Goal: Check status: Check status

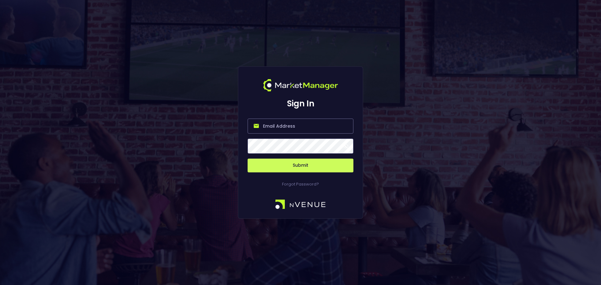
type input "Ginger@nVenue.com"
click at [306, 167] on button "Submit" at bounding box center [301, 166] width 106 height 14
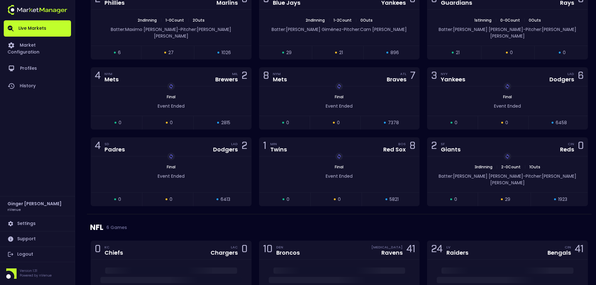
scroll to position [313, 0]
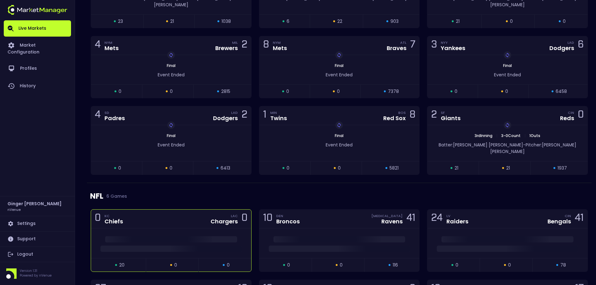
click at [177, 210] on div "0 KC Chiefs LAC Chargers 0" at bounding box center [171, 219] width 160 height 19
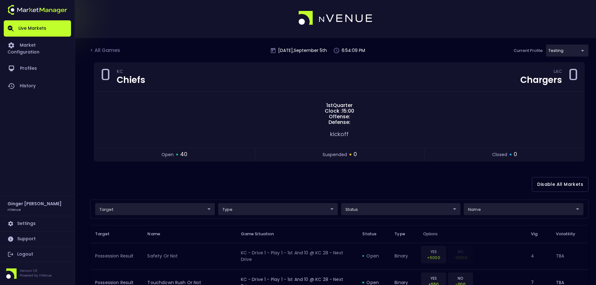
scroll to position [0, 0]
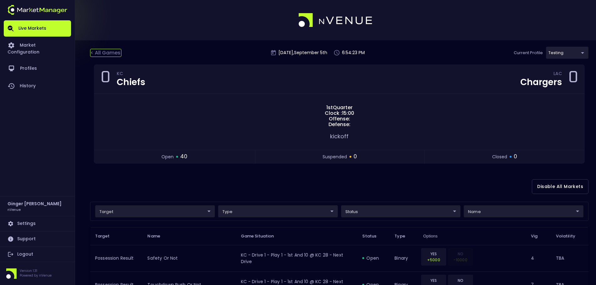
click at [108, 52] on div "< All Games" at bounding box center [105, 53] width 31 height 8
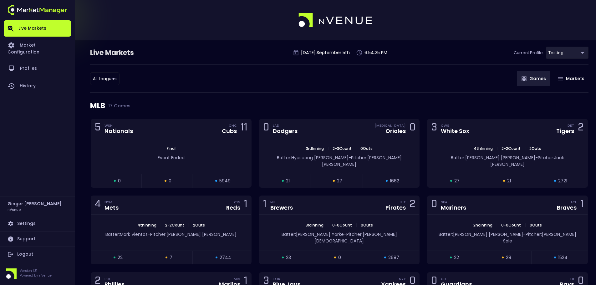
click at [108, 52] on div "Live Markets" at bounding box center [128, 53] width 76 height 10
click at [36, 27] on link "Live Markets" at bounding box center [37, 28] width 67 height 16
click at [28, 27] on link "Live Markets" at bounding box center [37, 28] width 67 height 16
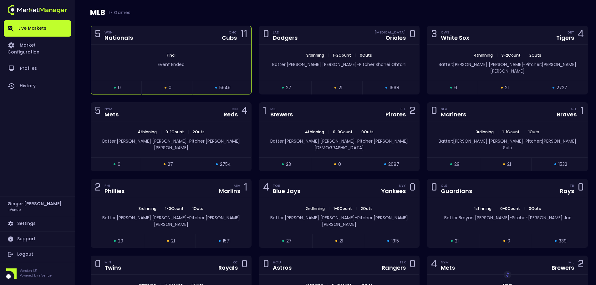
scroll to position [94, 0]
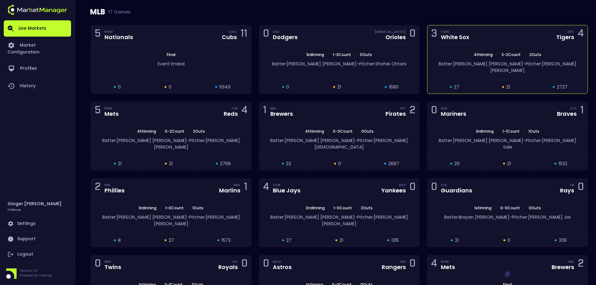
click at [466, 49] on div "4th Inning | 3 - 2 Count | 2 Outs Batter: Dillon Dingler - Pitcher: Shane Smith" at bounding box center [507, 62] width 160 height 36
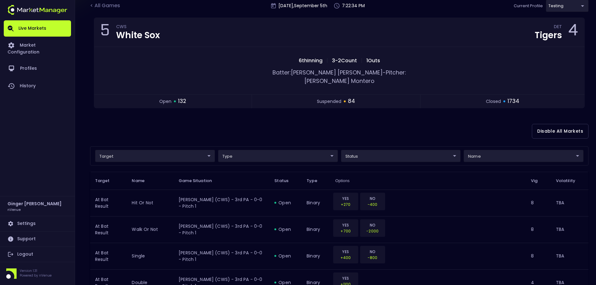
scroll to position [0, 0]
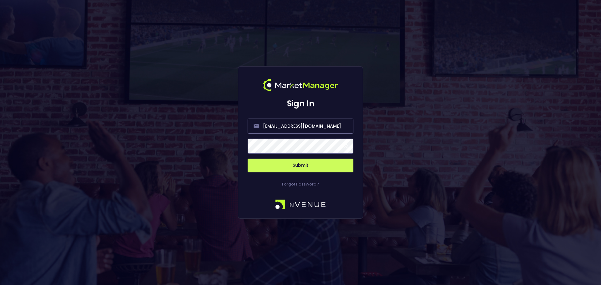
click at [304, 167] on button "Submit" at bounding box center [301, 166] width 106 height 14
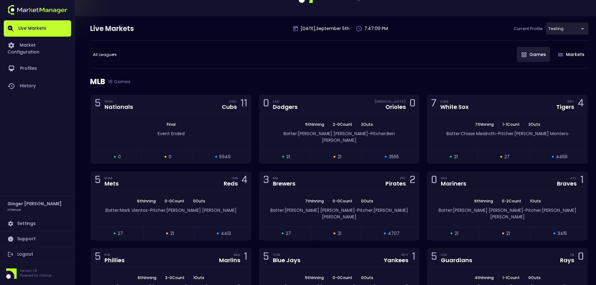
scroll to position [63, 0]
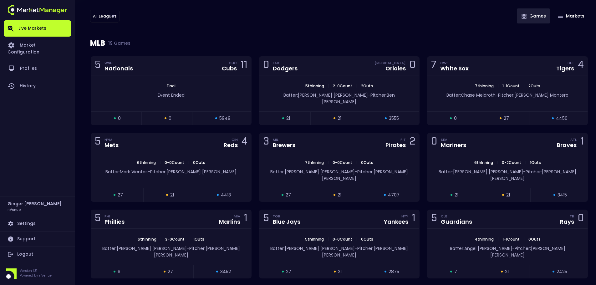
click at [29, 239] on link "Support" at bounding box center [37, 239] width 67 height 15
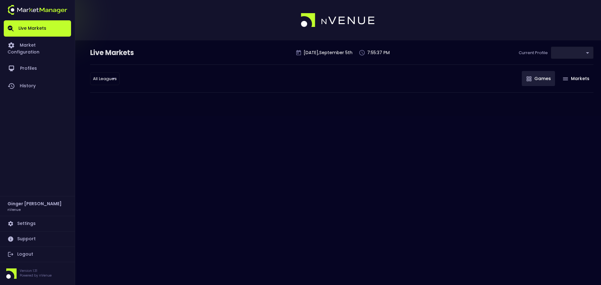
type input "d66ee90f-df8e-430e-a05c-aaf70ad95ad9"
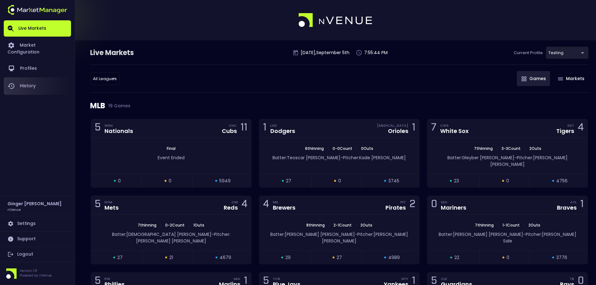
click at [32, 77] on link "History" at bounding box center [37, 86] width 67 height 18
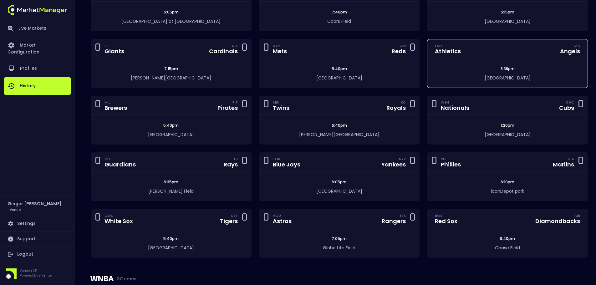
scroll to position [188, 0]
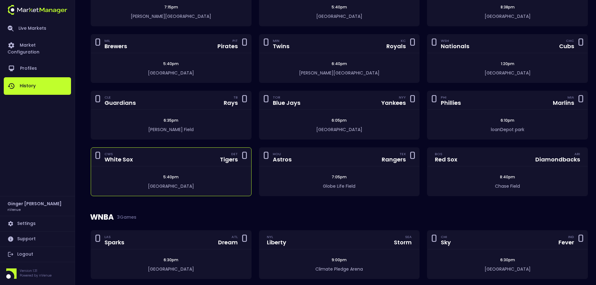
click at [198, 177] on div "5:40pm" at bounding box center [171, 177] width 160 height 6
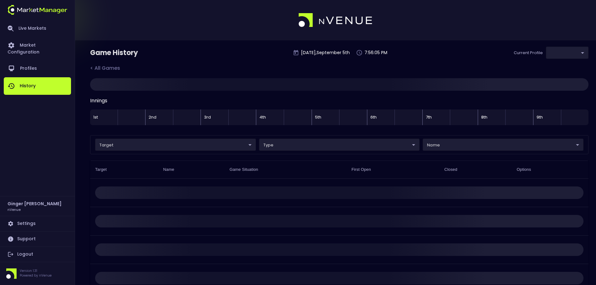
type input "d66ee90f-df8e-430e-a05c-aaf70ad95ad9"
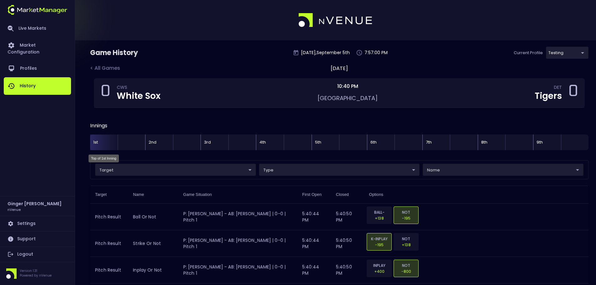
click at [100, 144] on div "1st" at bounding box center [104, 143] width 28 height 16
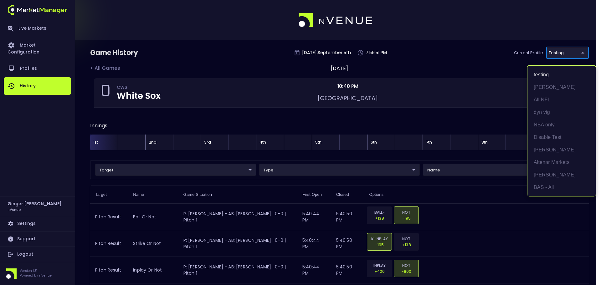
drag, startPoint x: 493, startPoint y: 9, endPoint x: 338, endPoint y: 33, distance: 157.1
click at [493, 9] on div at bounding box center [300, 142] width 601 height 285
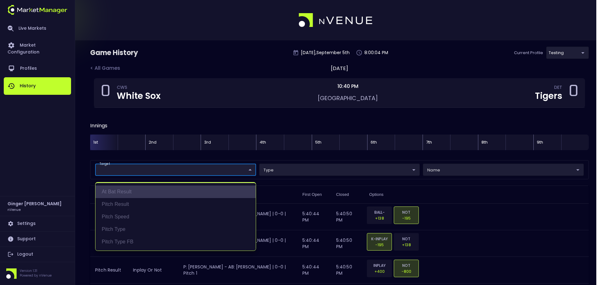
click at [128, 191] on li "At Bat Result" at bounding box center [175, 192] width 160 height 13
type input "At Bat Result"
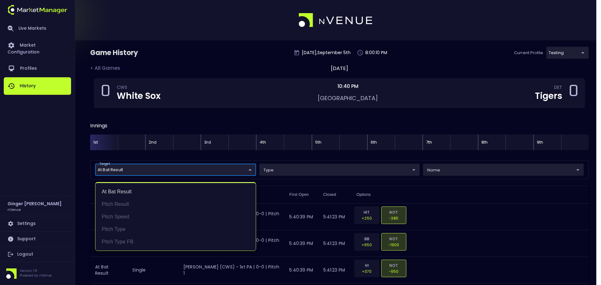
click at [578, 169] on div at bounding box center [300, 142] width 601 height 285
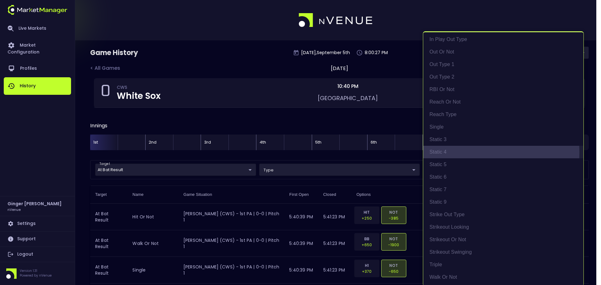
click at [444, 152] on li "Static 4" at bounding box center [503, 152] width 160 height 13
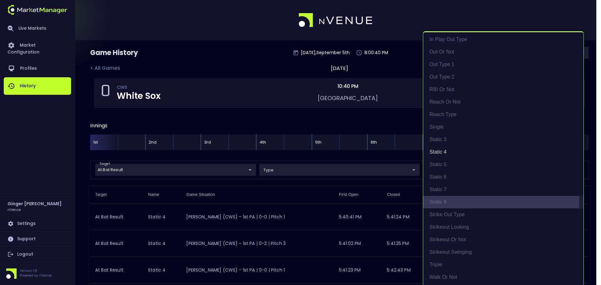
click at [439, 202] on li "Static 9" at bounding box center [503, 202] width 160 height 13
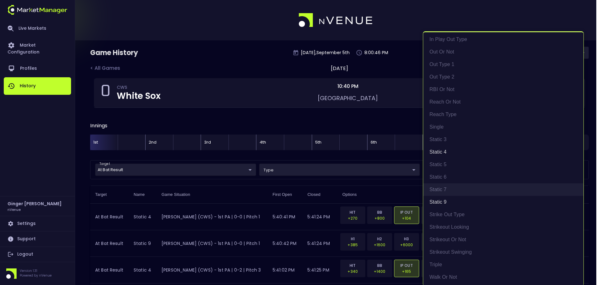
scroll to position [1, 0]
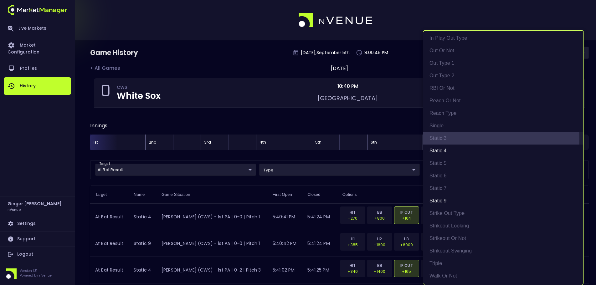
click at [444, 139] on li "Static 3" at bounding box center [503, 138] width 160 height 13
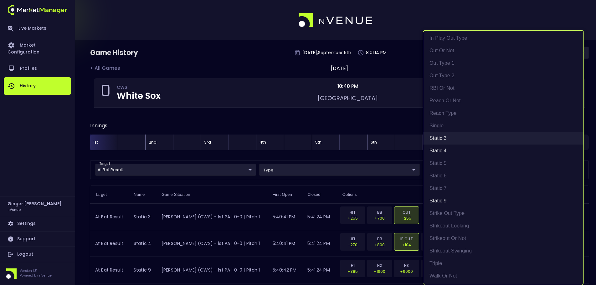
click at [445, 138] on li "Static 3" at bounding box center [503, 138] width 160 height 13
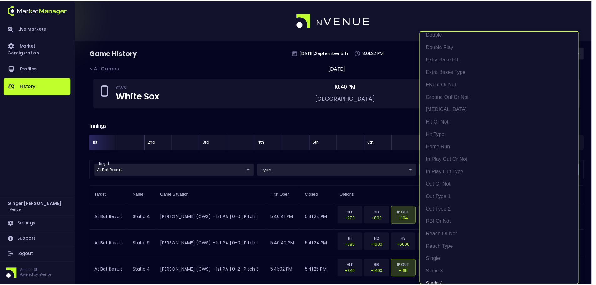
scroll to position [0, 0]
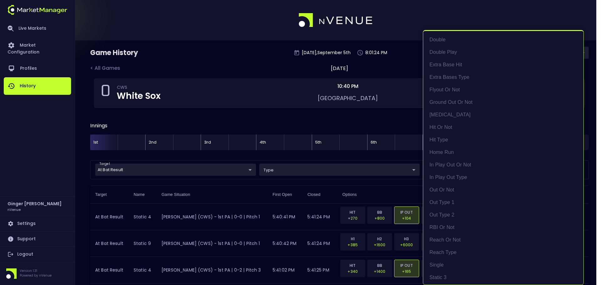
click at [394, 11] on div at bounding box center [300, 142] width 601 height 285
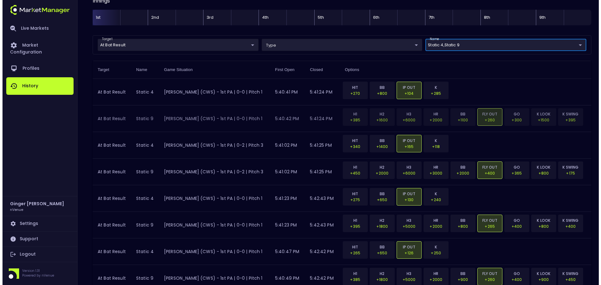
scroll to position [125, 0]
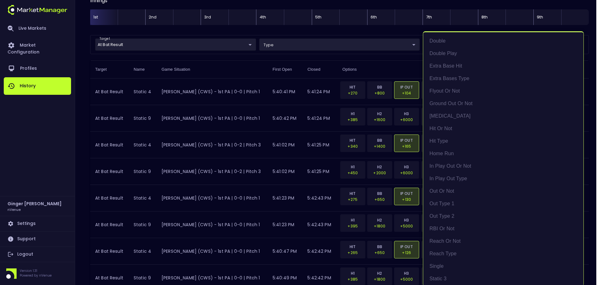
click at [448, 154] on li "Static 4" at bounding box center [503, 152] width 160 height 13
type input "Static 9"
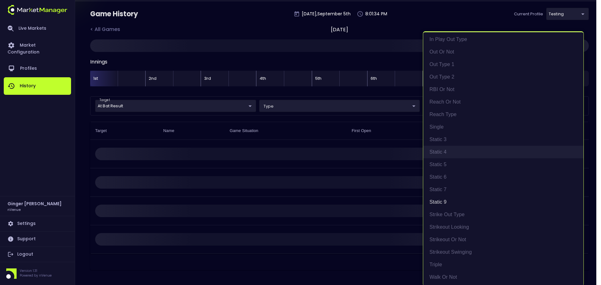
scroll to position [39, 0]
click at [452, 202] on li "Static 9" at bounding box center [503, 202] width 160 height 13
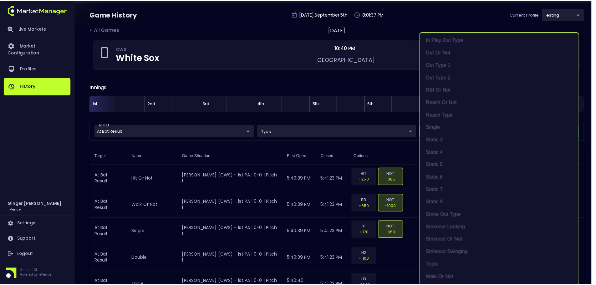
scroll to position [1, 0]
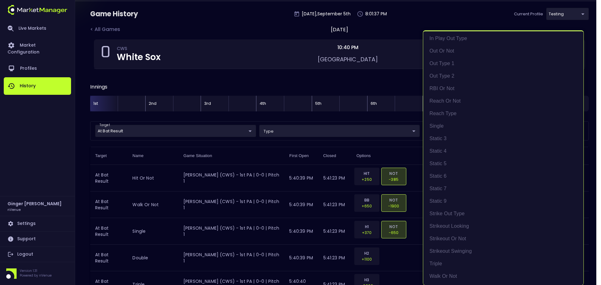
click at [411, 13] on div at bounding box center [300, 142] width 601 height 285
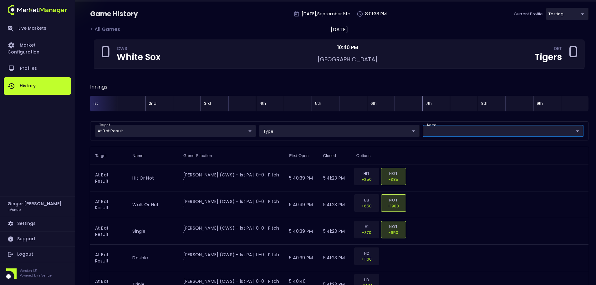
scroll to position [0, 0]
click at [153, 103] on div "2nd" at bounding box center [159, 104] width 28 height 16
